Goal: Navigation & Orientation: Go to known website

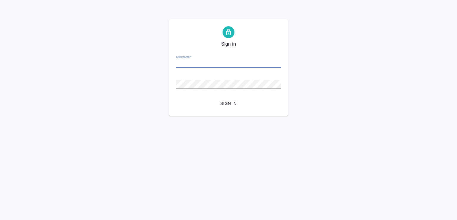
click at [233, 65] on input "Username   *" at bounding box center [228, 64] width 105 height 8
click at [200, 63] on input "Username   *" at bounding box center [228, 64] width 105 height 8
paste input "[EMAIL_ADDRESS][DOMAIN_NAME]"
type input "[EMAIL_ADDRESS][DOMAIN_NAME]"
click at [223, 103] on span "Sign in" at bounding box center [228, 103] width 95 height 7
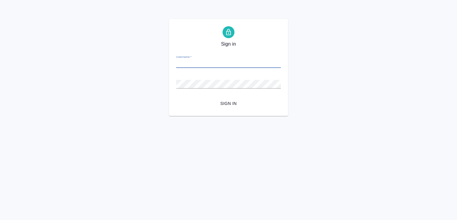
click at [194, 65] on input "Username   *" at bounding box center [228, 64] width 105 height 8
type input "m.lozitskaia@awatera.com"
click at [227, 102] on span "Sign in" at bounding box center [228, 103] width 95 height 7
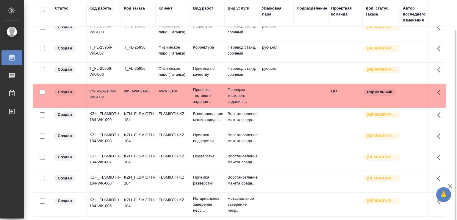
scroll to position [435, 0]
